Goal: Find specific page/section: Find specific page/section

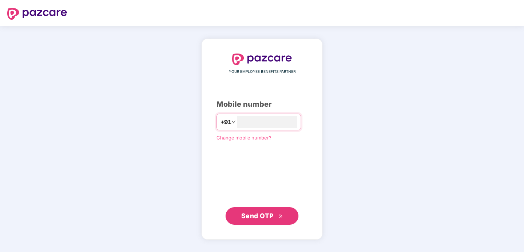
type input "*"
type input "**********"
click at [270, 218] on span "Send OTP" at bounding box center [257, 216] width 32 height 8
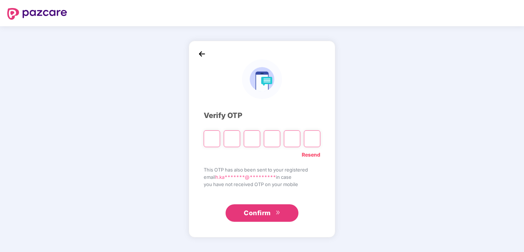
type input "*"
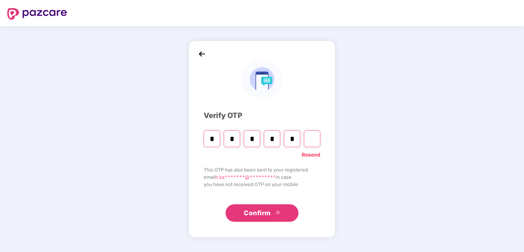
type input "*"
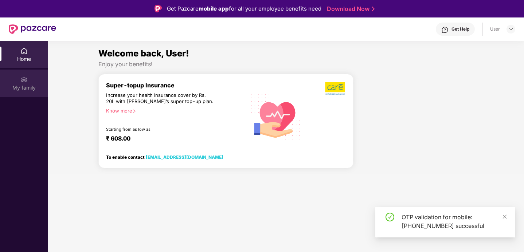
click at [16, 83] on div "My family" at bounding box center [24, 83] width 48 height 27
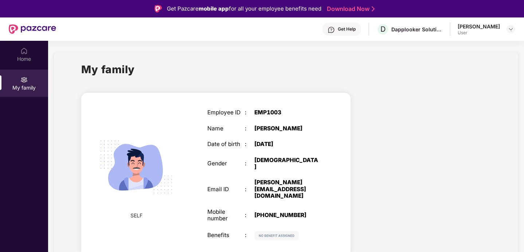
scroll to position [41, 0]
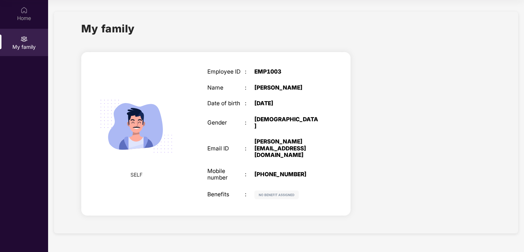
click at [282, 191] on img at bounding box center [276, 195] width 44 height 9
click at [292, 139] on div "[PERSON_NAME][EMAIL_ADDRESS][DOMAIN_NAME]" at bounding box center [287, 149] width 66 height 20
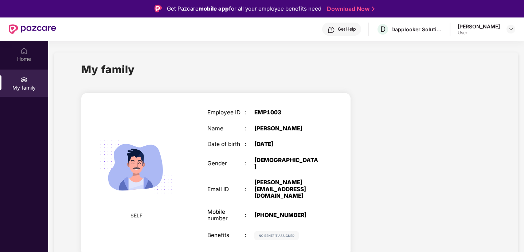
click at [461, 28] on div "[PERSON_NAME]" at bounding box center [479, 26] width 42 height 7
click at [512, 28] on img at bounding box center [511, 29] width 6 height 6
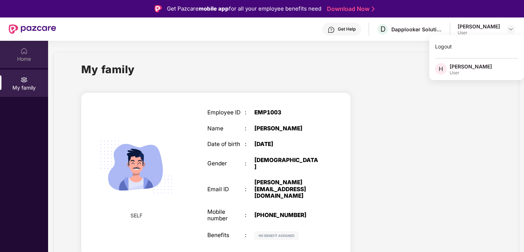
click at [22, 61] on div "Home" at bounding box center [24, 58] width 48 height 7
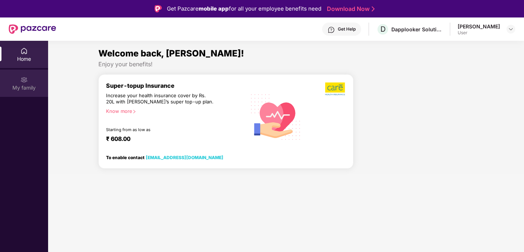
click at [22, 87] on div "My family" at bounding box center [24, 87] width 48 height 7
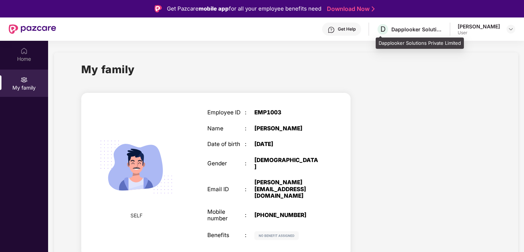
click at [401, 32] on div "Dapplooker Solutions Private Limited" at bounding box center [416, 29] width 51 height 7
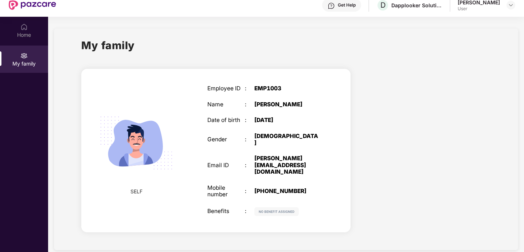
scroll to position [41, 0]
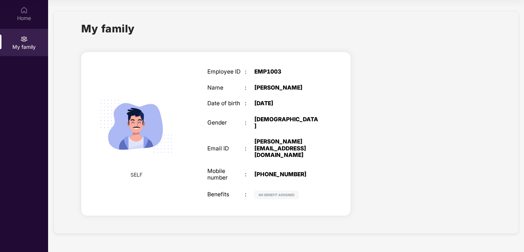
click at [270, 120] on div "[DEMOGRAPHIC_DATA]" at bounding box center [287, 122] width 66 height 13
click at [308, 139] on div "[PERSON_NAME][EMAIL_ADDRESS][DOMAIN_NAME]" at bounding box center [287, 149] width 66 height 20
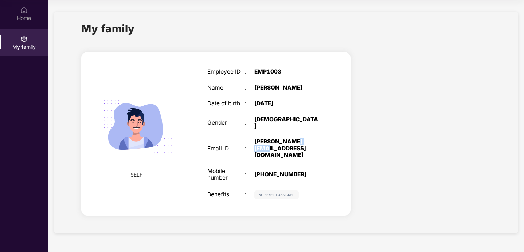
click at [308, 139] on div "[PERSON_NAME][EMAIL_ADDRESS][DOMAIN_NAME]" at bounding box center [287, 149] width 66 height 20
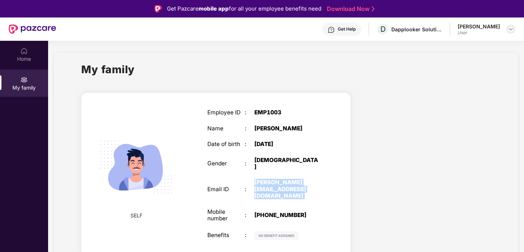
click at [511, 29] on img at bounding box center [511, 29] width 6 height 6
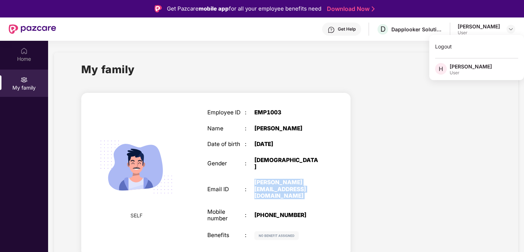
click at [373, 200] on div at bounding box center [426, 175] width 140 height 179
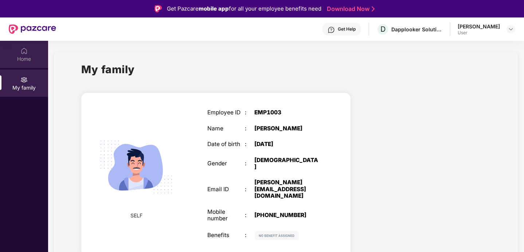
click at [27, 58] on div "Home" at bounding box center [24, 58] width 48 height 7
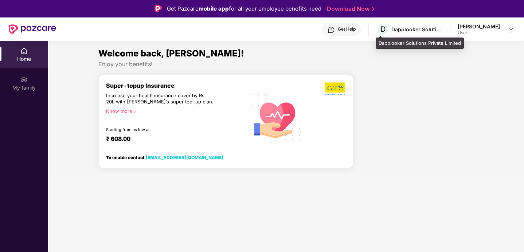
click at [408, 29] on div "Dapplooker Solutions Private Limited" at bounding box center [416, 29] width 51 height 7
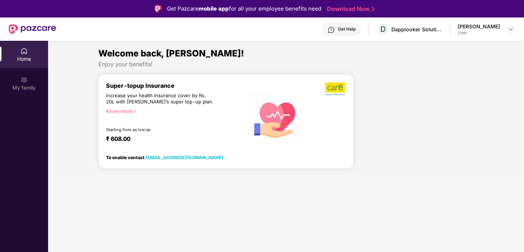
scroll to position [41, 0]
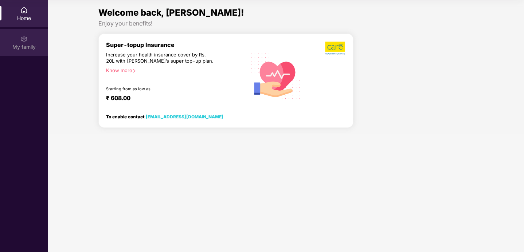
click at [17, 47] on div "My family" at bounding box center [24, 46] width 48 height 7
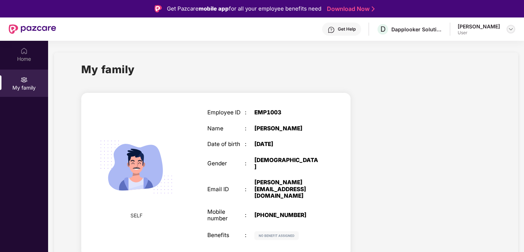
click at [510, 31] on img at bounding box center [511, 29] width 6 height 6
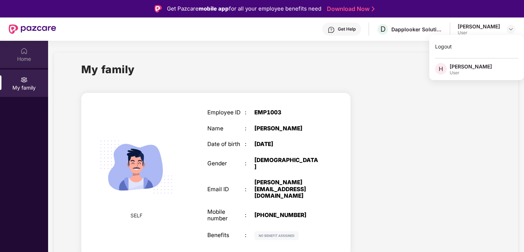
click at [24, 56] on div "Home" at bounding box center [24, 58] width 48 height 7
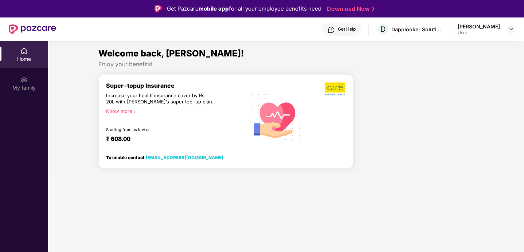
click at [274, 109] on img at bounding box center [276, 116] width 60 height 61
click at [488, 23] on div "[PERSON_NAME]" at bounding box center [479, 26] width 42 height 7
click at [508, 30] on img at bounding box center [511, 29] width 6 height 6
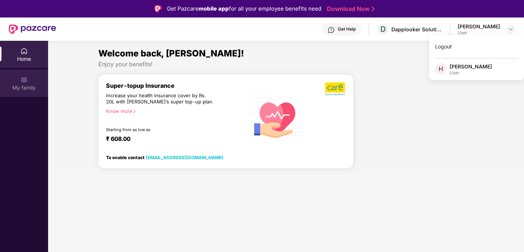
click at [26, 86] on div "My family" at bounding box center [24, 87] width 48 height 7
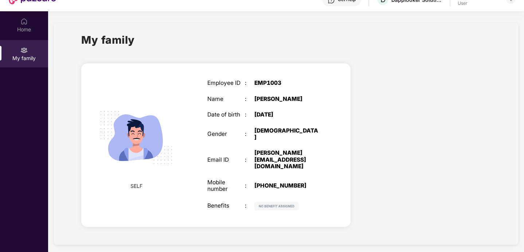
scroll to position [41, 0]
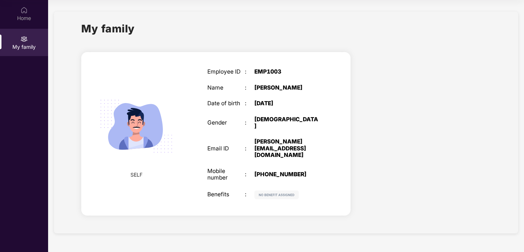
click at [272, 145] on div "Employee ID : EMP1003 Name : [PERSON_NAME] Date of birth : [DEMOGRAPHIC_DATA] G…" at bounding box center [263, 133] width 127 height 149
click at [313, 171] on div "[PHONE_NUMBER]" at bounding box center [287, 174] width 66 height 7
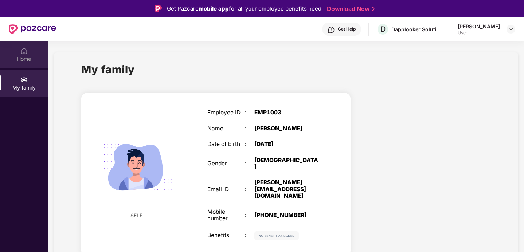
click at [22, 62] on div "Home" at bounding box center [24, 58] width 48 height 7
